Goal: Task Accomplishment & Management: Manage account settings

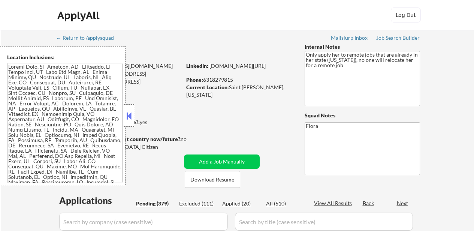
select select ""pending""
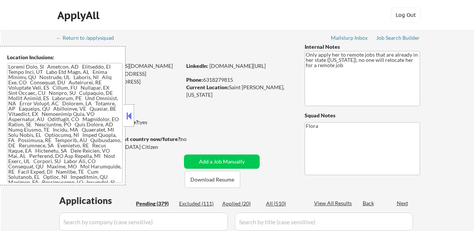
select select ""pending""
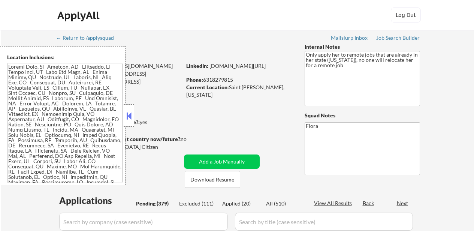
select select ""pending""
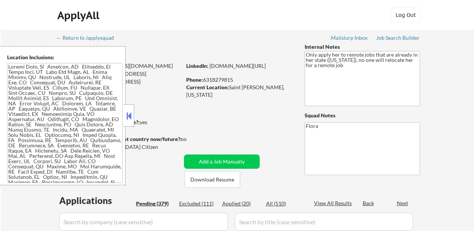
select select ""pending""
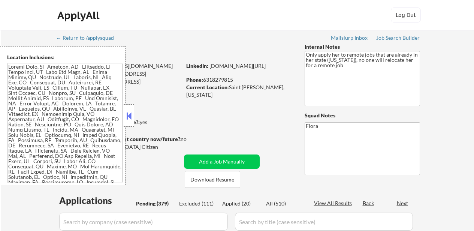
select select ""pending""
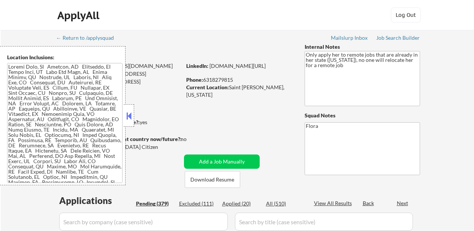
select select ""pending""
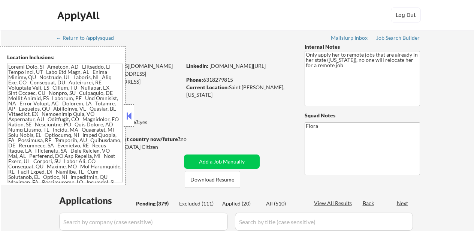
select select ""pending""
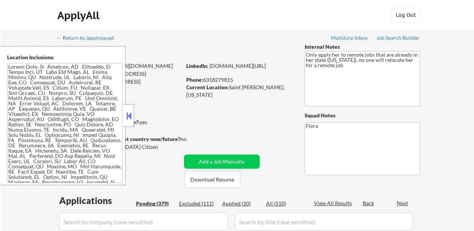
select select ""pending""
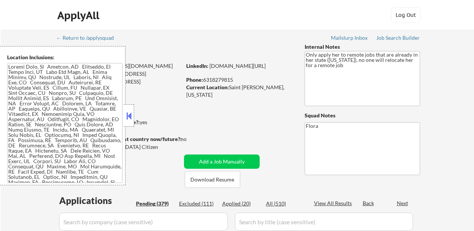
select select ""pending""
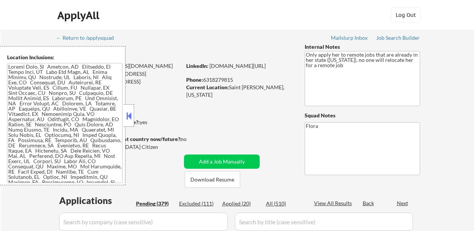
select select ""pending""
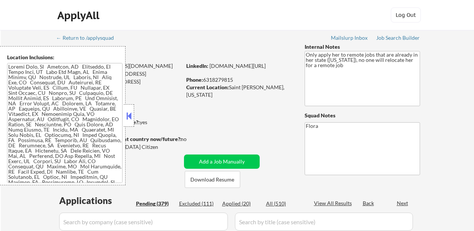
select select ""pending""
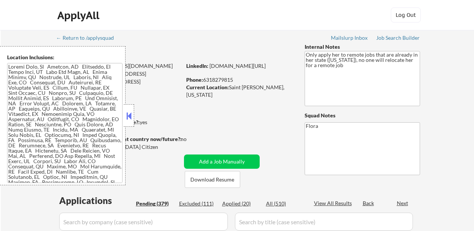
select select ""pending""
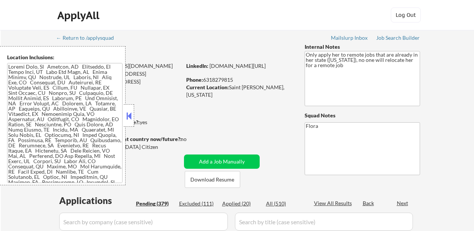
select select ""pending""
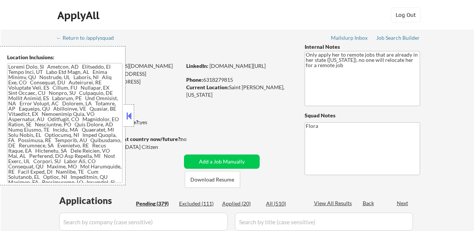
select select ""pending""
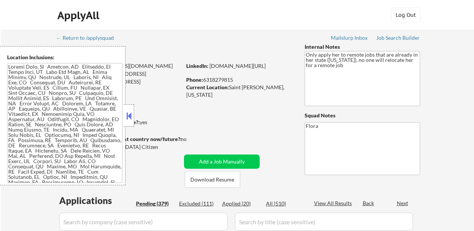
select select ""pending""
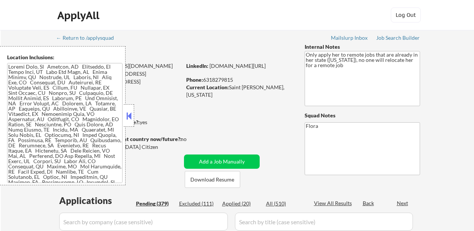
select select ""pending""
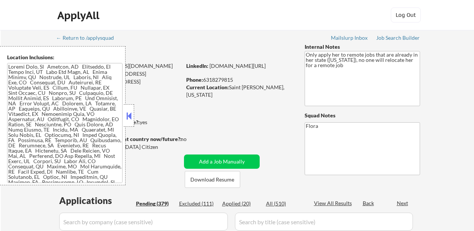
select select ""pending""
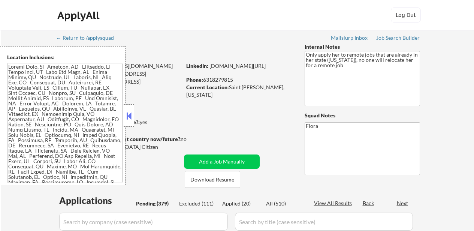
select select ""pending""
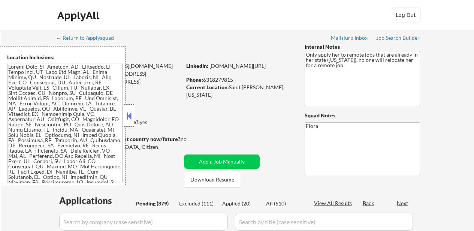
select select ""pending""
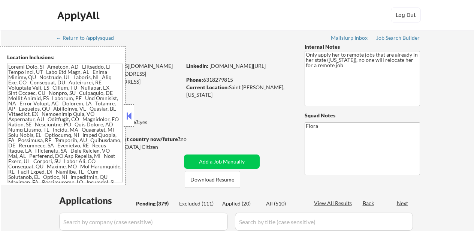
select select ""pending""
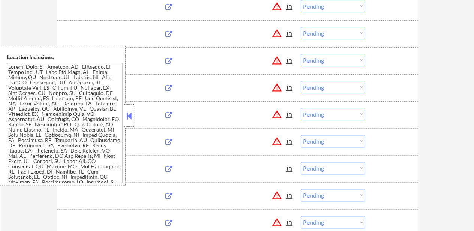
scroll to position [1475, 0]
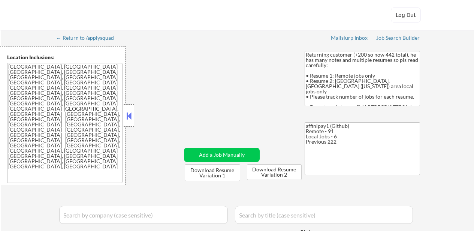
select select ""pending""
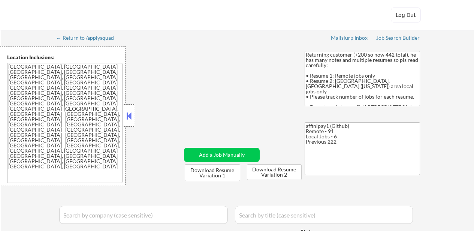
select select ""pending""
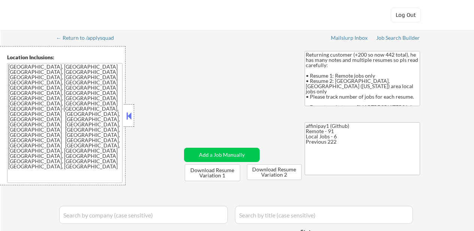
select select ""pending""
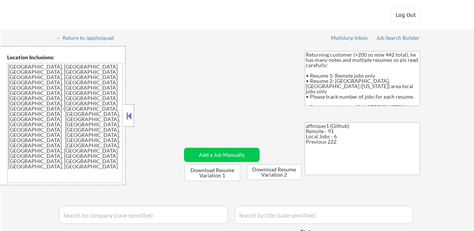
select select ""pending""
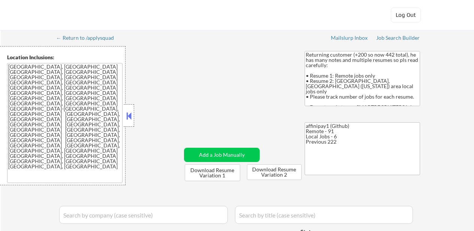
select select ""pending""
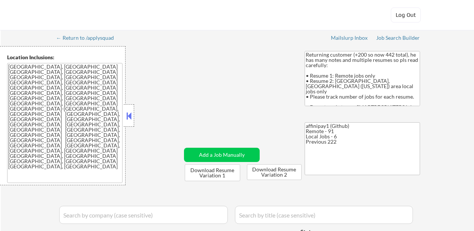
select select ""pending""
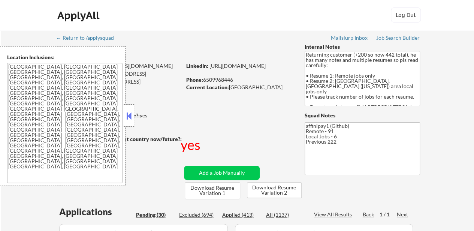
click at [126, 113] on button at bounding box center [129, 115] width 8 height 11
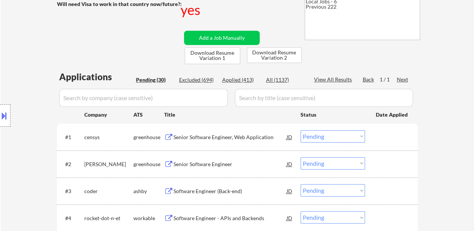
scroll to position [150, 0]
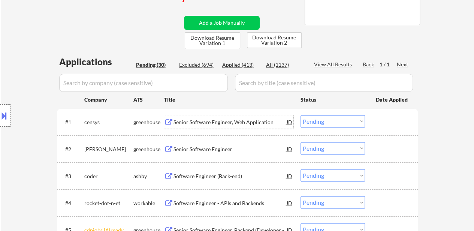
click at [225, 122] on div "Senior Software Engineer, Web Application" at bounding box center [230, 123] width 113 height 8
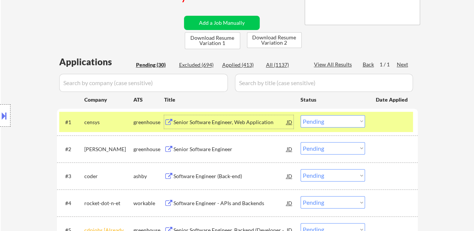
click at [219, 149] on div "Senior Software Engineer" at bounding box center [230, 150] width 113 height 8
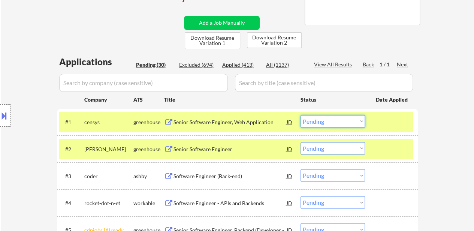
click at [342, 122] on select "Choose an option... Pending Applied Excluded (Questions) Excluded (Expired) Exc…" at bounding box center [333, 121] width 65 height 12
click at [301, 115] on select "Choose an option... Pending Applied Excluded (Questions) Excluded (Expired) Exc…" at bounding box center [333, 121] width 65 height 12
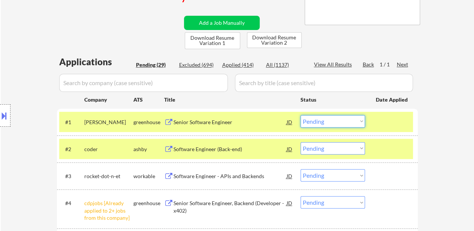
click at [331, 121] on select "Choose an option... Pending Applied Excluded (Questions) Excluded (Expired) Exc…" at bounding box center [333, 121] width 65 height 12
click at [301, 115] on select "Choose an option... Pending Applied Excluded (Questions) Excluded (Expired) Exc…" at bounding box center [333, 121] width 65 height 12
click at [229, 146] on div "Software Engineer (Back-end)" at bounding box center [230, 150] width 113 height 8
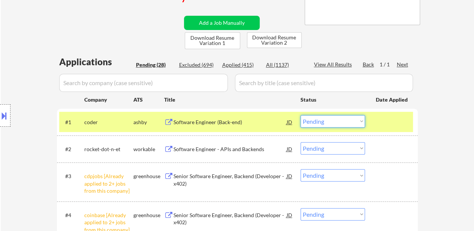
click at [320, 122] on select "Choose an option... Pending Applied Excluded (Questions) Excluded (Expired) Exc…" at bounding box center [333, 121] width 65 height 12
click at [301, 115] on select "Choose an option... Pending Applied Excluded (Questions) Excluded (Expired) Exc…" at bounding box center [333, 121] width 65 height 12
select select ""pending""
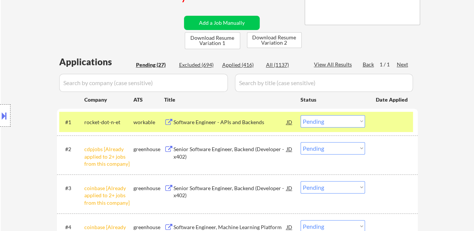
click at [320, 151] on select "Choose an option... Pending Applied Excluded (Questions) Excluded (Expired) Exc…" at bounding box center [333, 148] width 65 height 12
click at [301, 142] on select "Choose an option... Pending Applied Excluded (Questions) Excluded (Expired) Exc…" at bounding box center [333, 148] width 65 height 12
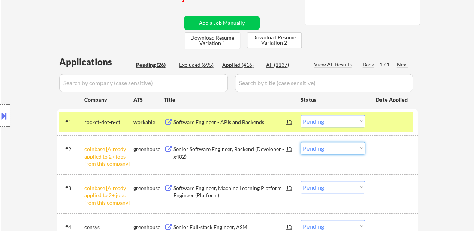
click at [339, 150] on select "Choose an option... Pending Applied Excluded (Questions) Excluded (Expired) Exc…" at bounding box center [333, 148] width 65 height 12
click at [301, 142] on select "Choose an option... Pending Applied Excluded (Questions) Excluded (Expired) Exc…" at bounding box center [333, 148] width 65 height 12
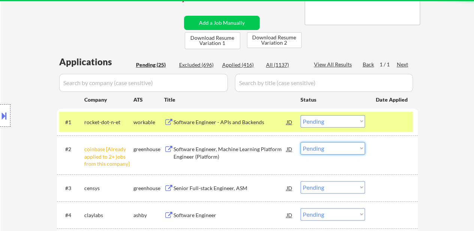
click at [341, 147] on select "Choose an option... Pending Applied Excluded (Questions) Excluded (Expired) Exc…" at bounding box center [333, 148] width 65 height 12
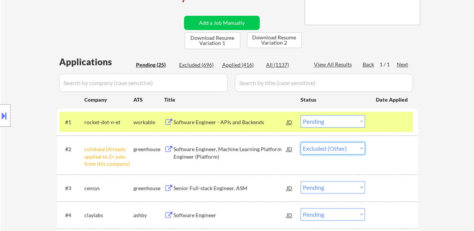
click at [301, 142] on select "Choose an option... Pending Applied Excluded (Questions) Excluded (Expired) Exc…" at bounding box center [333, 148] width 65 height 12
select select ""pending""
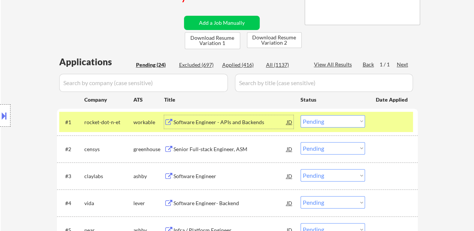
click at [224, 121] on div "Software Engineer - APIs and Backends" at bounding box center [230, 123] width 113 height 8
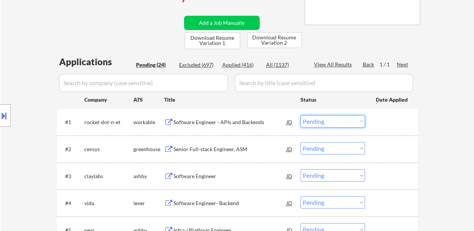
click at [320, 122] on select "Choose an option... Pending Applied Excluded (Questions) Excluded (Expired) Exc…" at bounding box center [333, 121] width 65 height 12
click at [301, 115] on select "Choose an option... Pending Applied Excluded (Questions) Excluded (Expired) Exc…" at bounding box center [333, 121] width 65 height 12
select select ""pending""
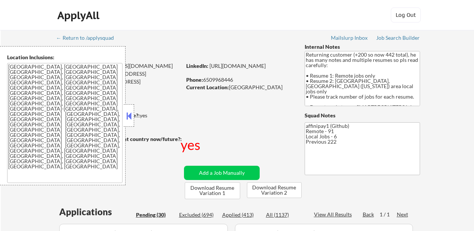
select select ""pending""
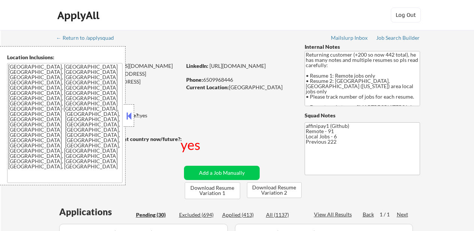
select select ""pending""
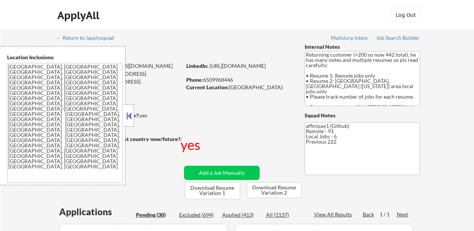
select select ""pending""
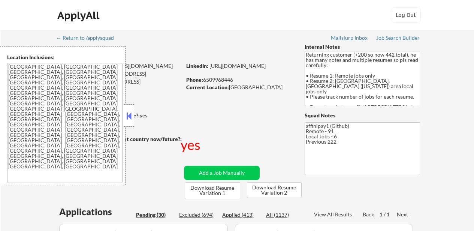
select select ""pending""
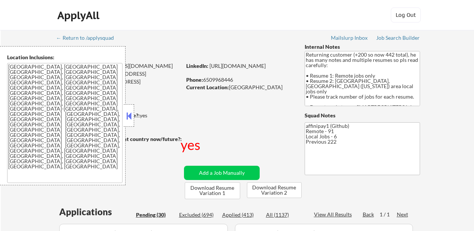
select select ""pending""
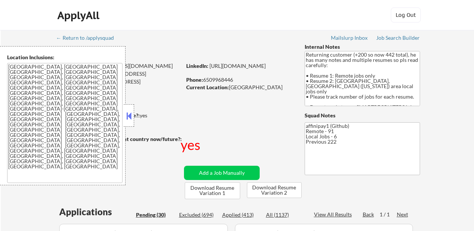
select select ""pending""
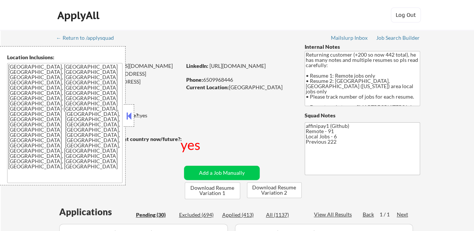
click at [239, 215] on div "Applied (413)" at bounding box center [241, 215] width 38 height 8
click at [131, 115] on button at bounding box center [129, 115] width 8 height 11
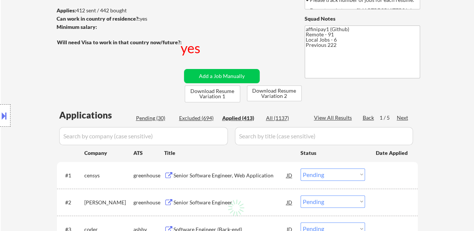
scroll to position [113, 0]
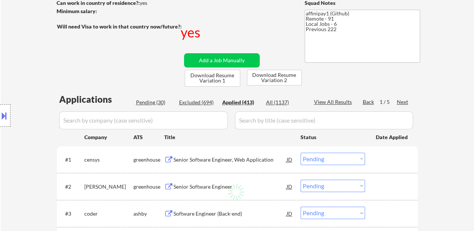
select select ""applied""
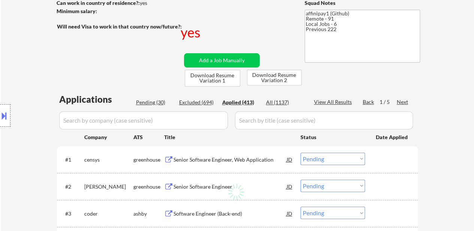
select select ""applied""
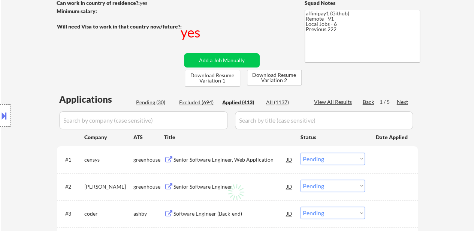
select select ""applied""
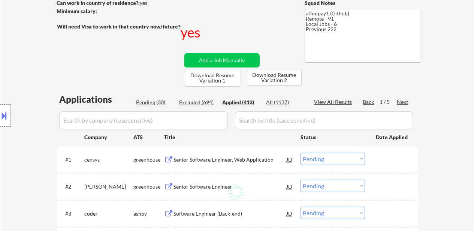
select select ""applied""
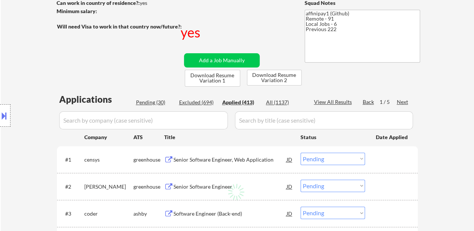
select select ""applied""
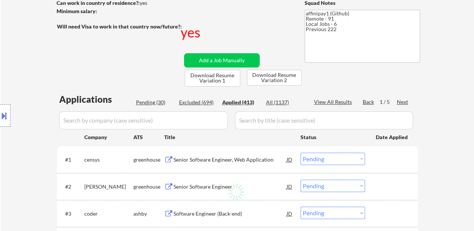
select select ""applied""
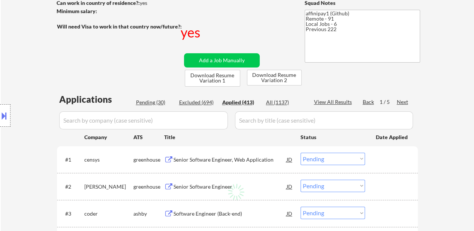
select select ""applied""
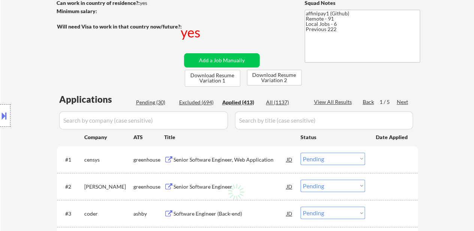
select select ""applied""
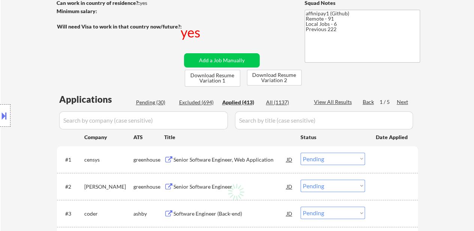
select select ""applied""
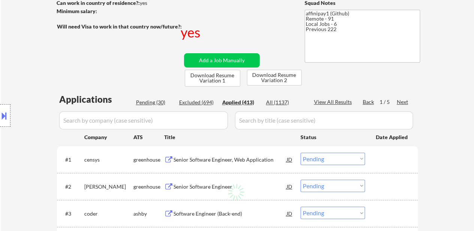
select select ""applied""
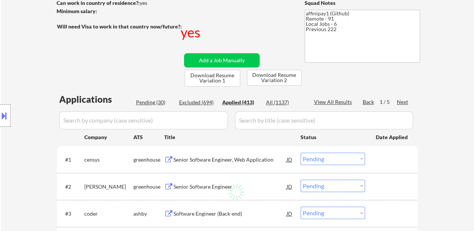
select select ""applied""
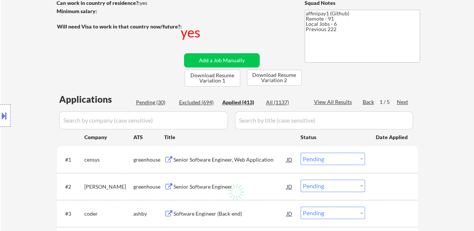
select select ""applied""
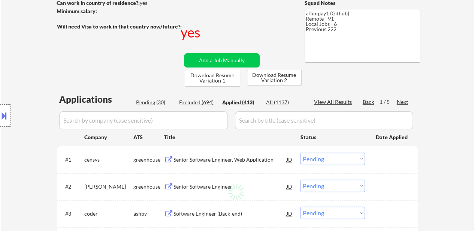
select select ""applied""
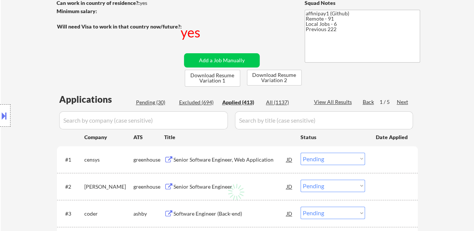
select select ""applied""
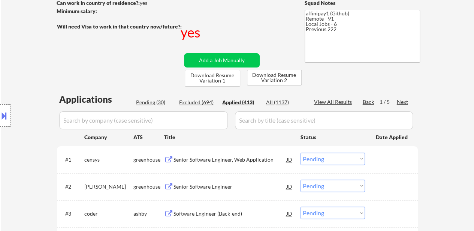
select select ""applied""
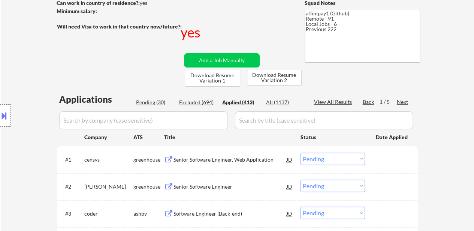
select select ""applied""
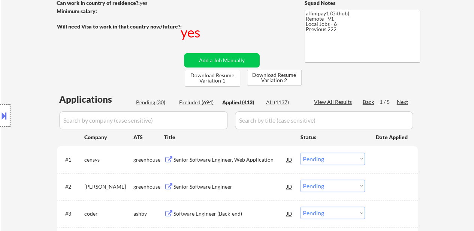
select select ""applied""
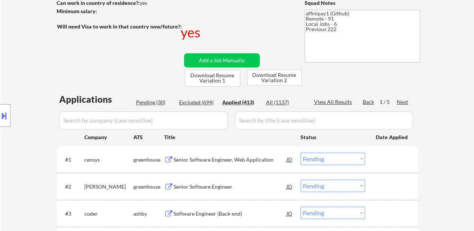
select select ""applied""
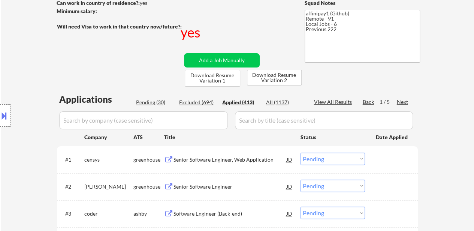
select select ""applied""
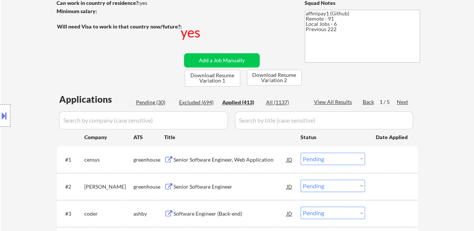
select select ""applied""
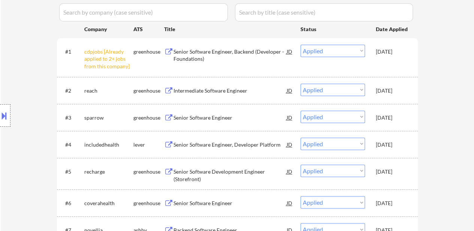
scroll to position [188, 0]
